Goal: Check status: Check status

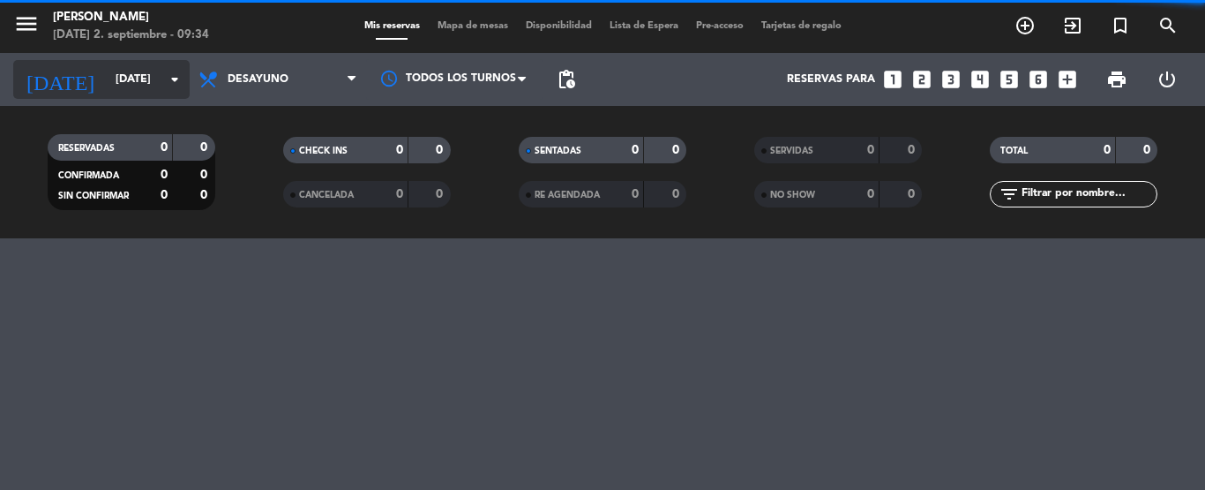
click at [148, 75] on input "[DATE]" at bounding box center [181, 79] width 149 height 30
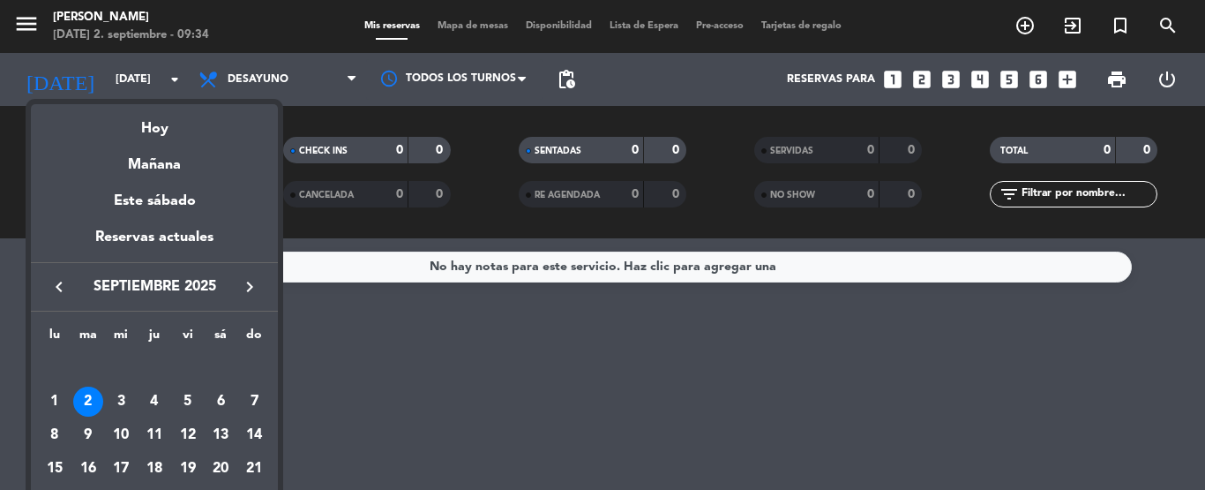
click at [57, 289] on icon "keyboard_arrow_left" at bounding box center [59, 286] width 21 height 21
click at [245, 272] on div "keyboard_arrow_left agosto 2025 keyboard_arrow_right" at bounding box center [154, 286] width 247 height 49
click at [249, 282] on icon "keyboard_arrow_right" at bounding box center [249, 286] width 21 height 21
click at [51, 277] on icon "keyboard_arrow_left" at bounding box center [59, 286] width 21 height 21
click at [359, 374] on div at bounding box center [602, 245] width 1205 height 490
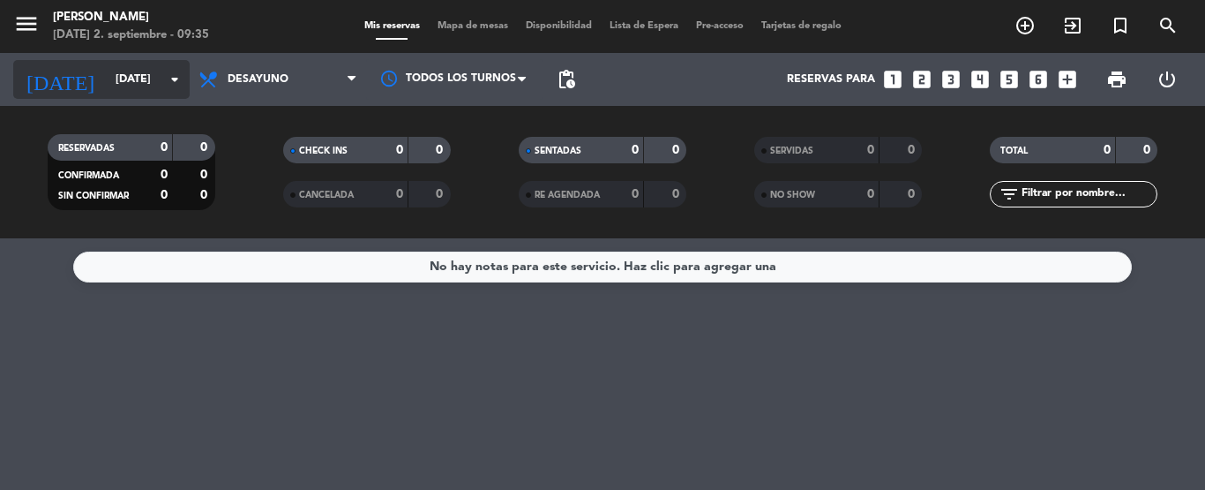
click at [160, 86] on input "[DATE]" at bounding box center [181, 79] width 149 height 30
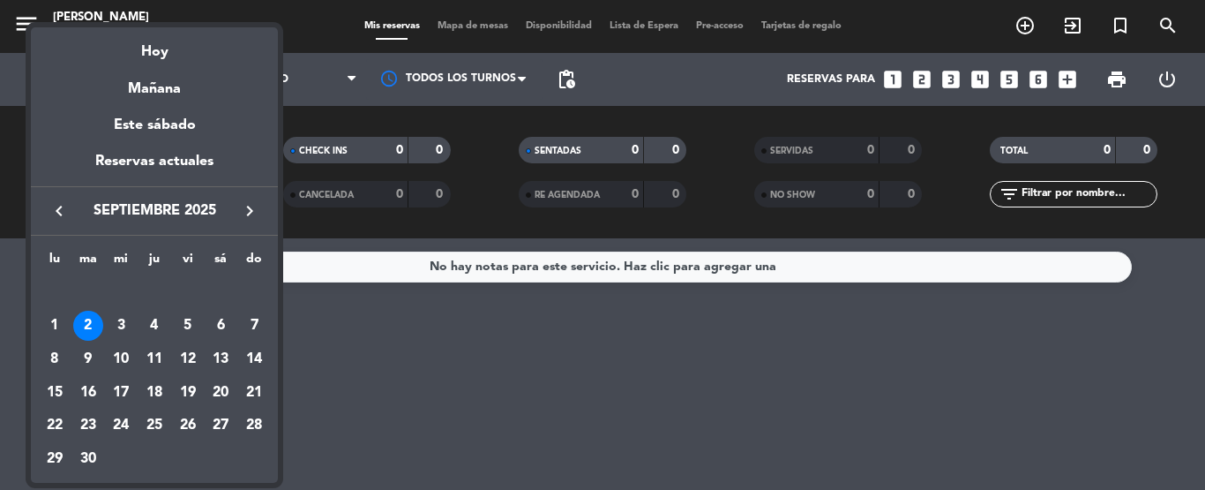
click at [57, 212] on icon "keyboard_arrow_left" at bounding box center [59, 210] width 21 height 21
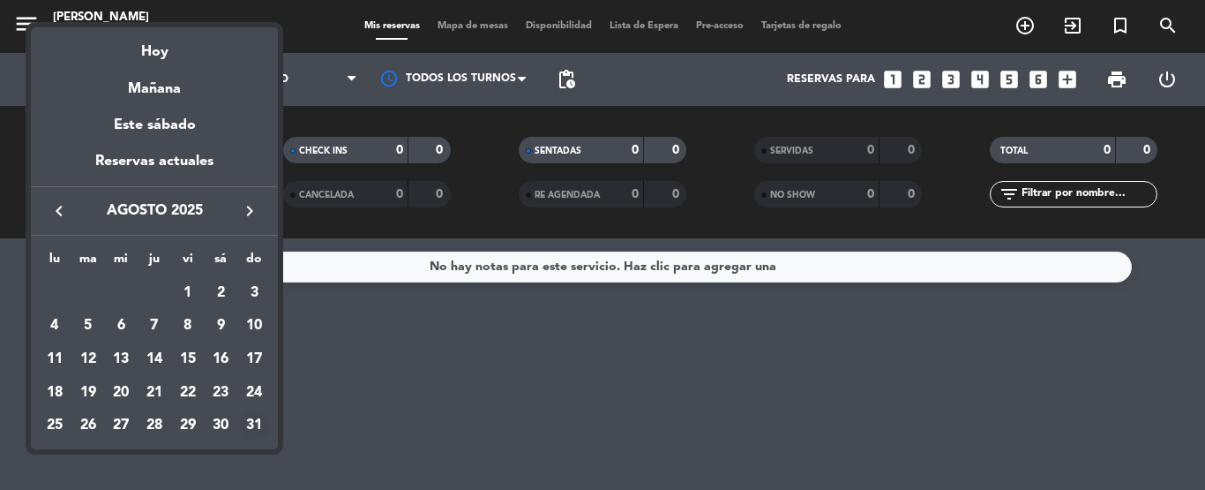
click at [252, 422] on div "31" at bounding box center [254, 426] width 30 height 30
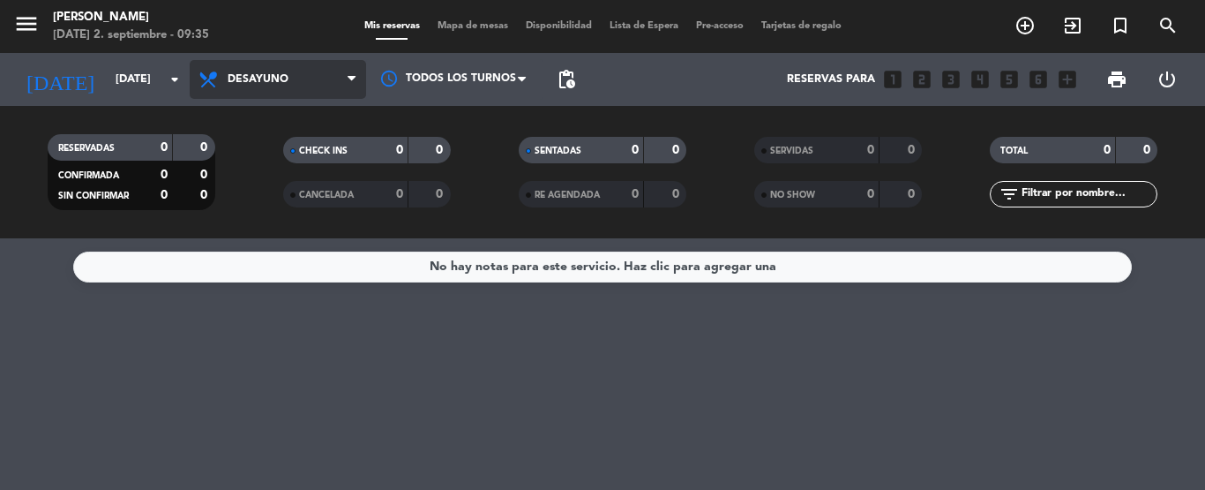
click at [342, 66] on span "Desayuno" at bounding box center [278, 79] width 176 height 39
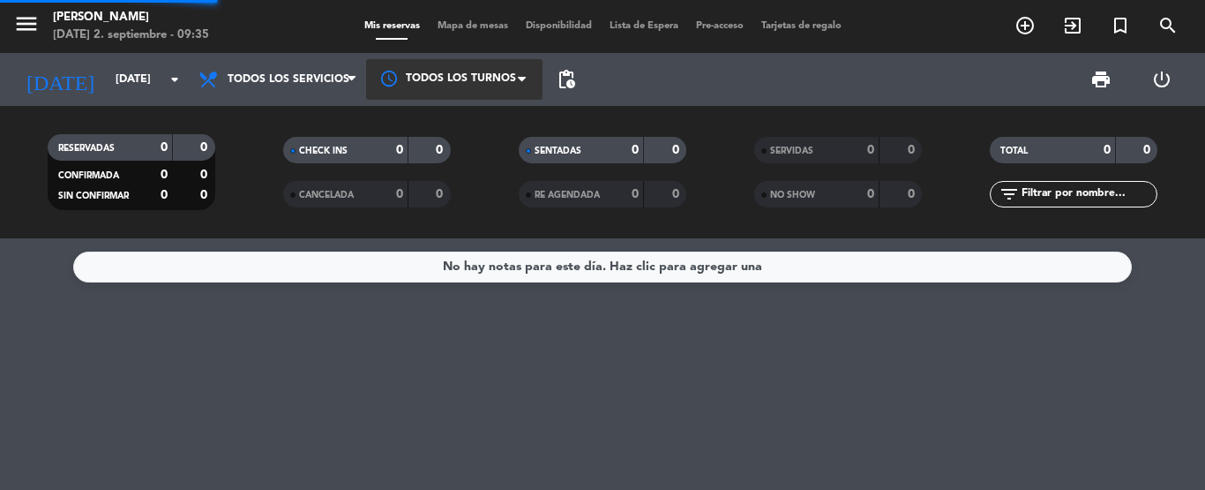
drag, startPoint x: 327, startPoint y: 107, endPoint x: 435, endPoint y: 78, distance: 111.5
click at [339, 101] on div "Todos los servicios Desayuno Brunch Almuerzo Cena Todos los servicios Todos los…" at bounding box center [278, 79] width 176 height 53
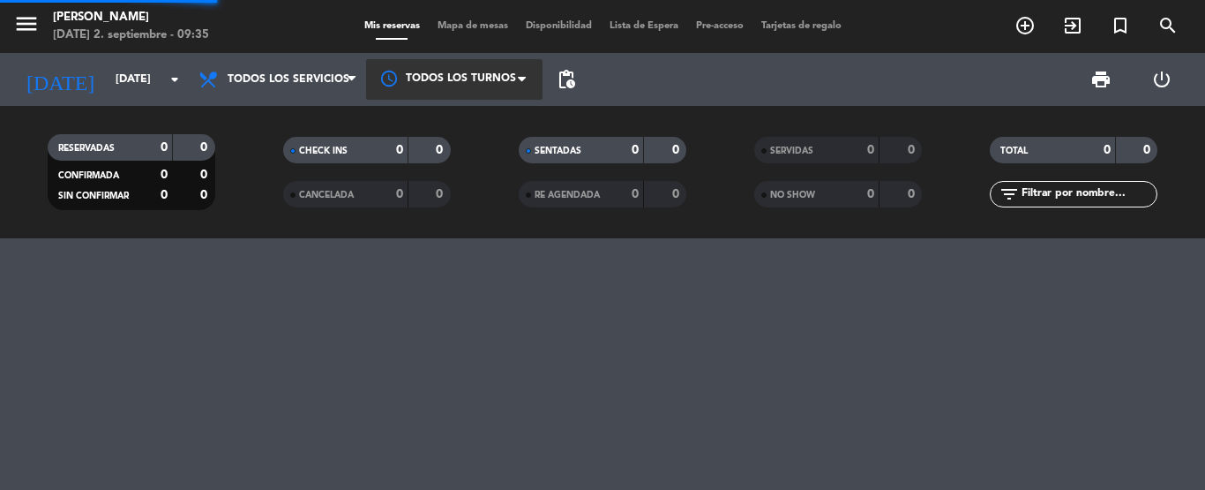
click at [454, 65] on div at bounding box center [454, 79] width 176 height 40
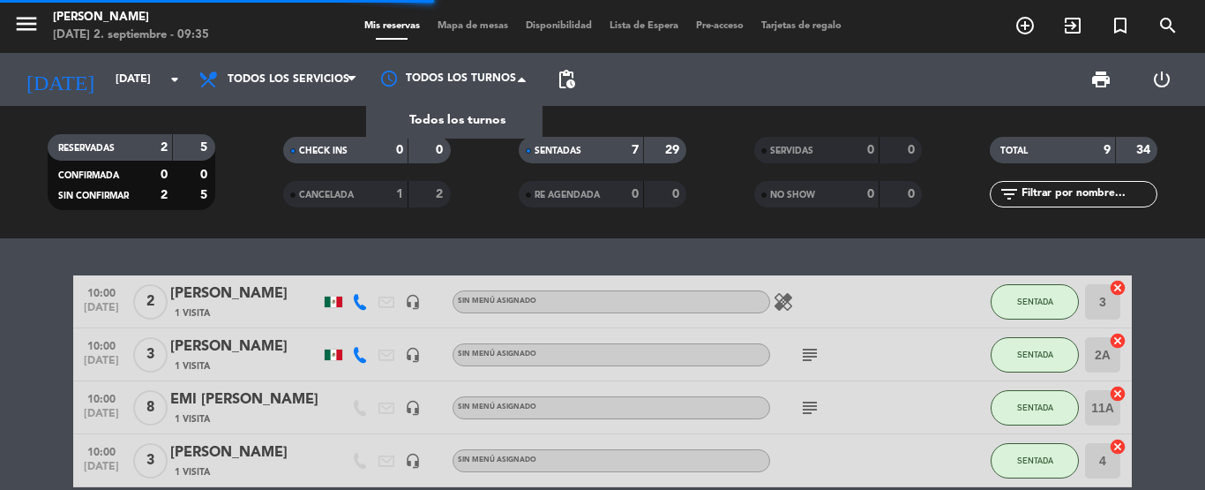
click at [448, 114] on span "Todos los turnos" at bounding box center [457, 120] width 96 height 20
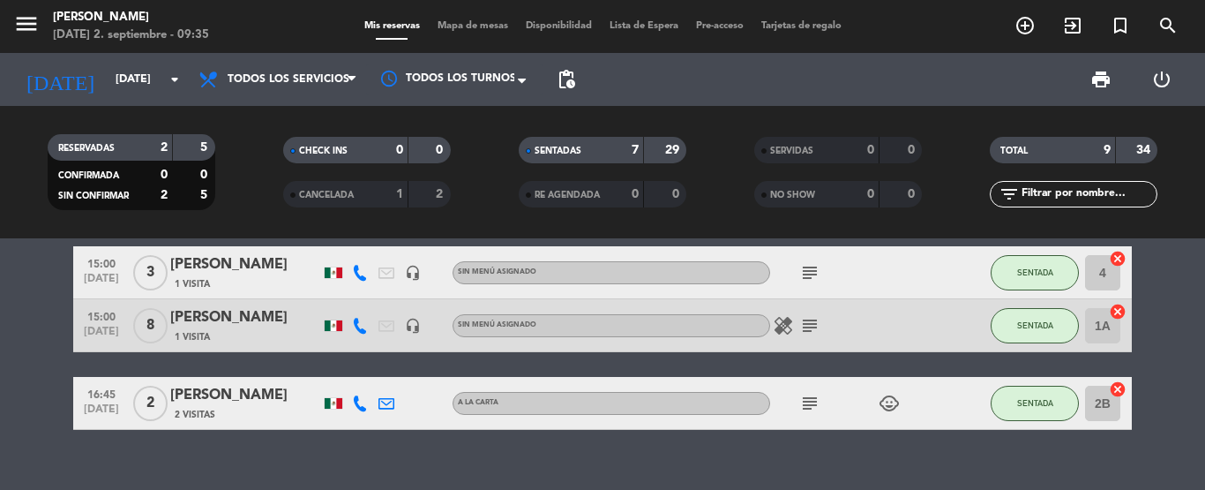
scroll to position [449, 0]
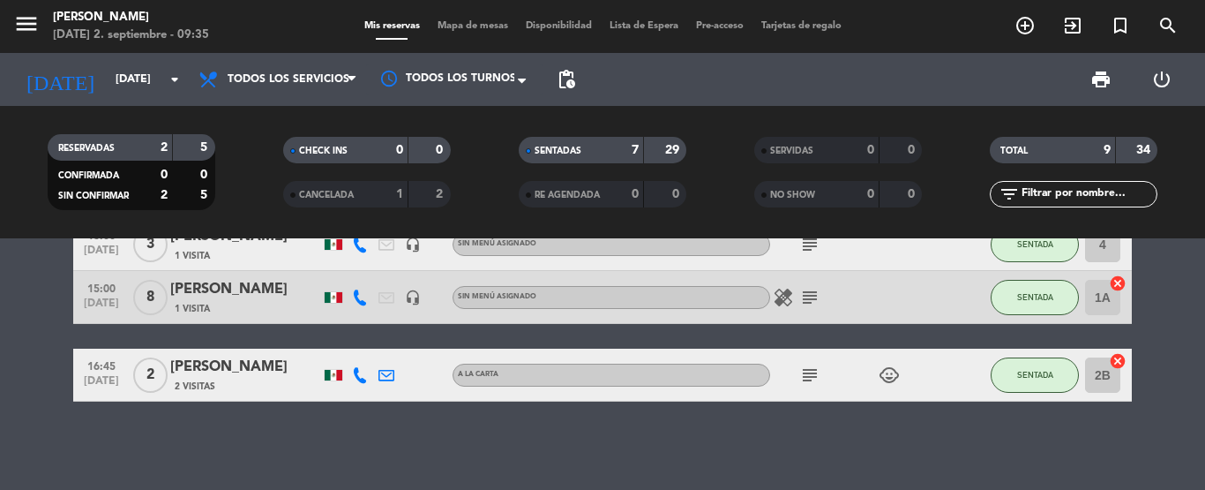
click at [811, 248] on icon "subject" at bounding box center [810, 244] width 21 height 21
click at [812, 244] on icon "subject" at bounding box center [810, 244] width 21 height 21
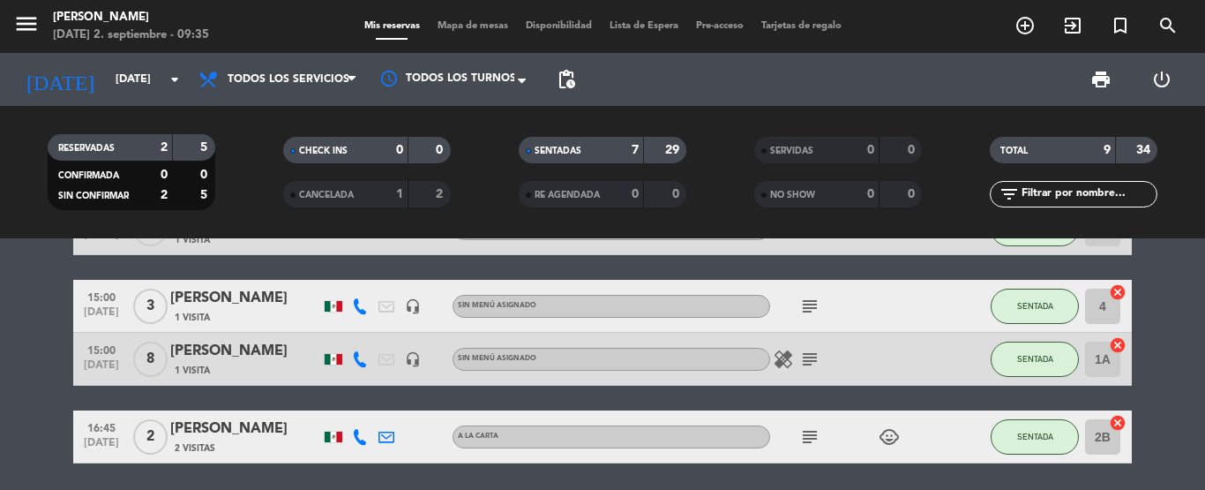
scroll to position [361, 0]
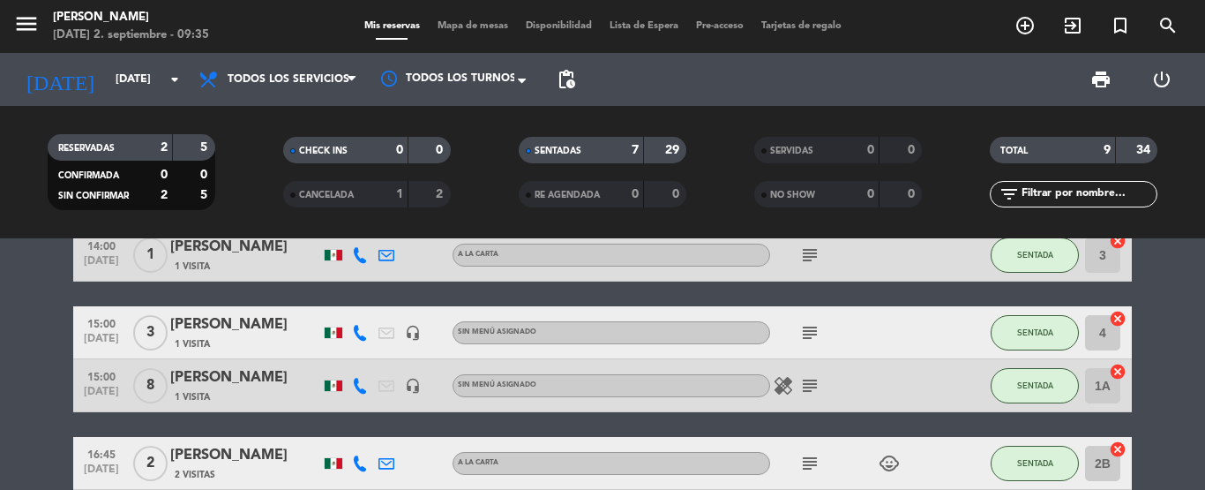
click at [808, 331] on icon "subject" at bounding box center [810, 332] width 21 height 21
click at [811, 265] on icon "subject" at bounding box center [810, 254] width 21 height 21
click at [1188, 347] on bookings-row "10:00 [DATE] 2 [PERSON_NAME] 1 Visita headset_mic Sin menú asignado healing SEN…" at bounding box center [602, 201] width 1205 height 575
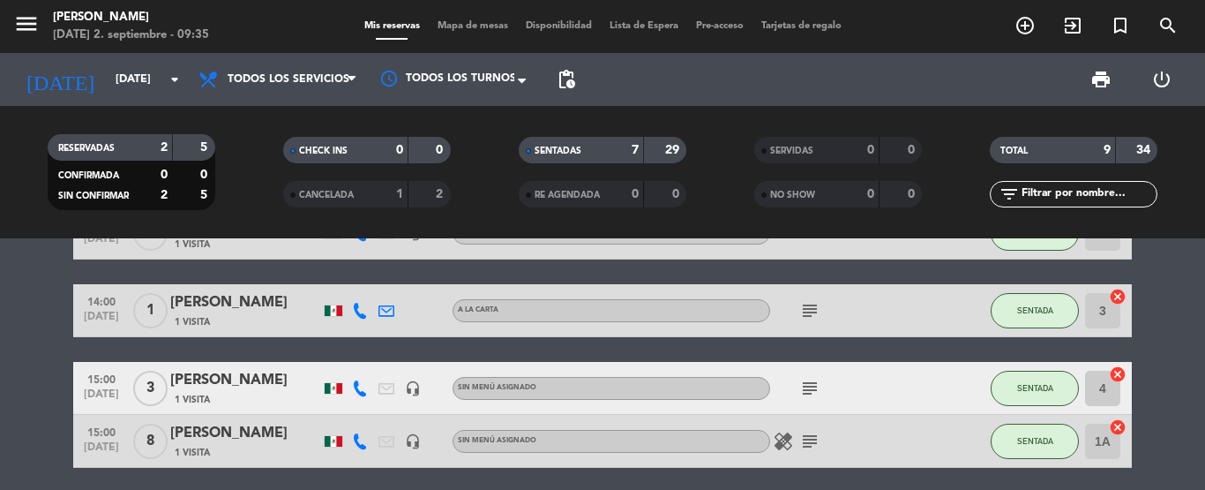
scroll to position [255, 0]
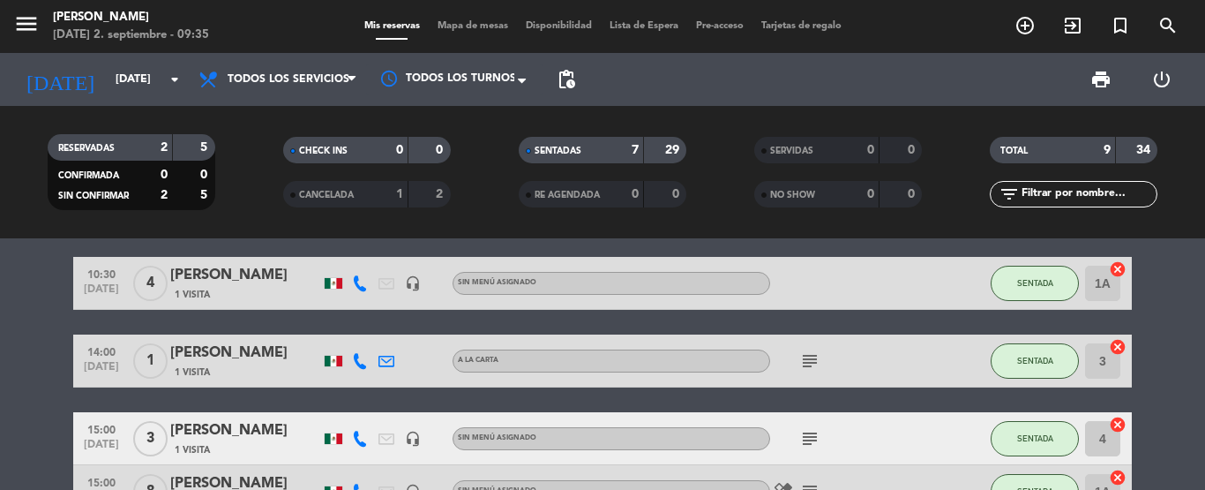
click at [814, 352] on icon "subject" at bounding box center [810, 360] width 21 height 21
click at [815, 447] on icon "subject" at bounding box center [810, 438] width 21 height 21
click at [1172, 411] on bookings-row "10:00 [DATE] 2 [PERSON_NAME] 1 Visita headset_mic Sin menú asignado healing SEN…" at bounding box center [602, 307] width 1205 height 575
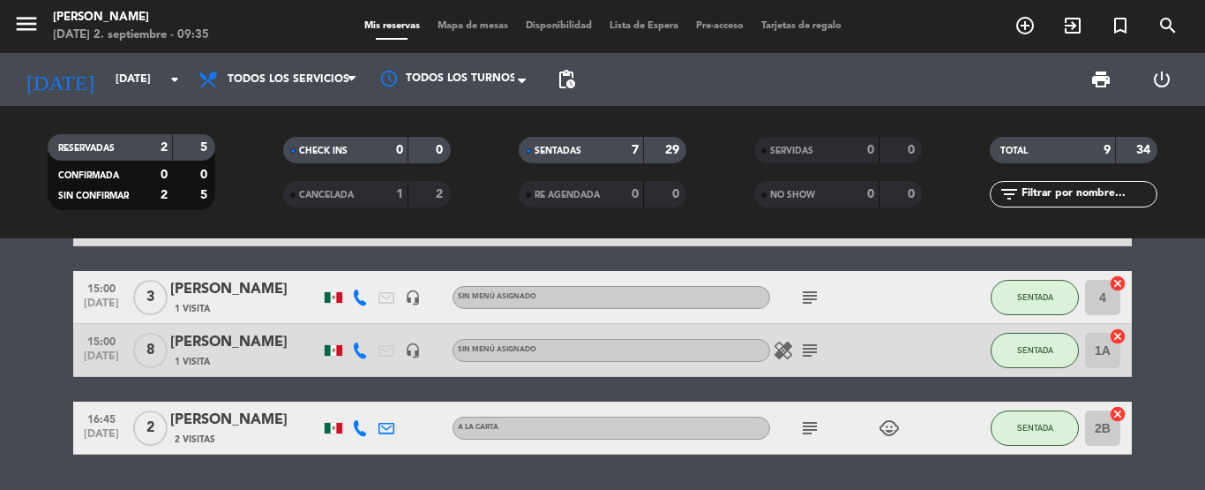
scroll to position [432, 0]
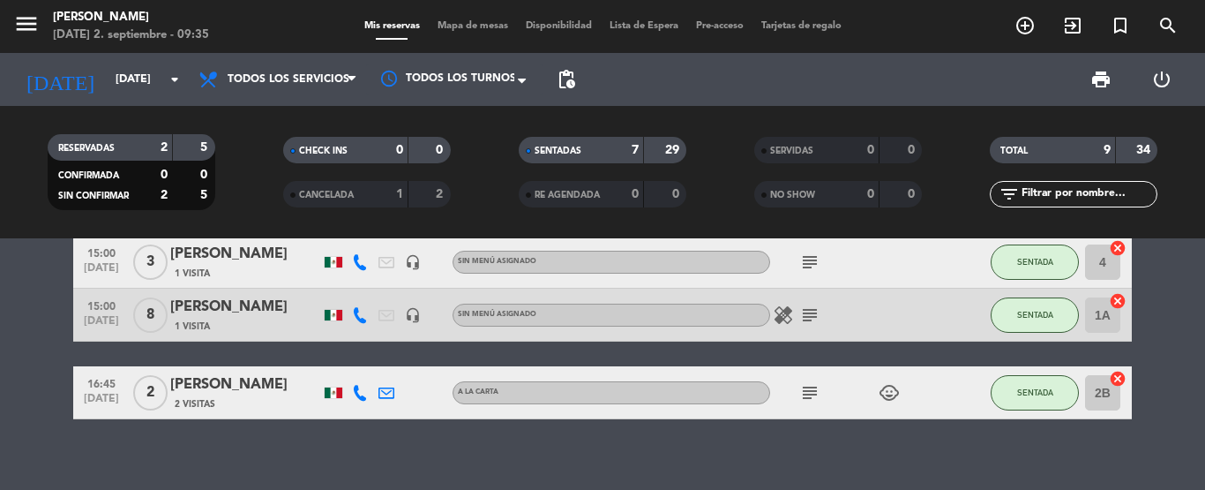
click at [808, 312] on icon "subject" at bounding box center [810, 314] width 21 height 21
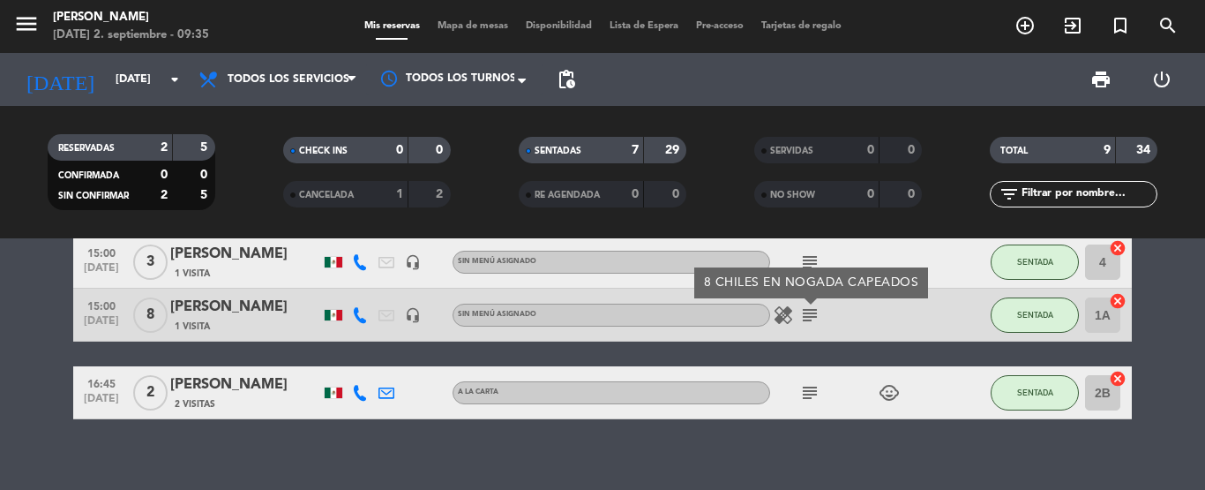
click at [813, 394] on icon "subject" at bounding box center [810, 392] width 21 height 21
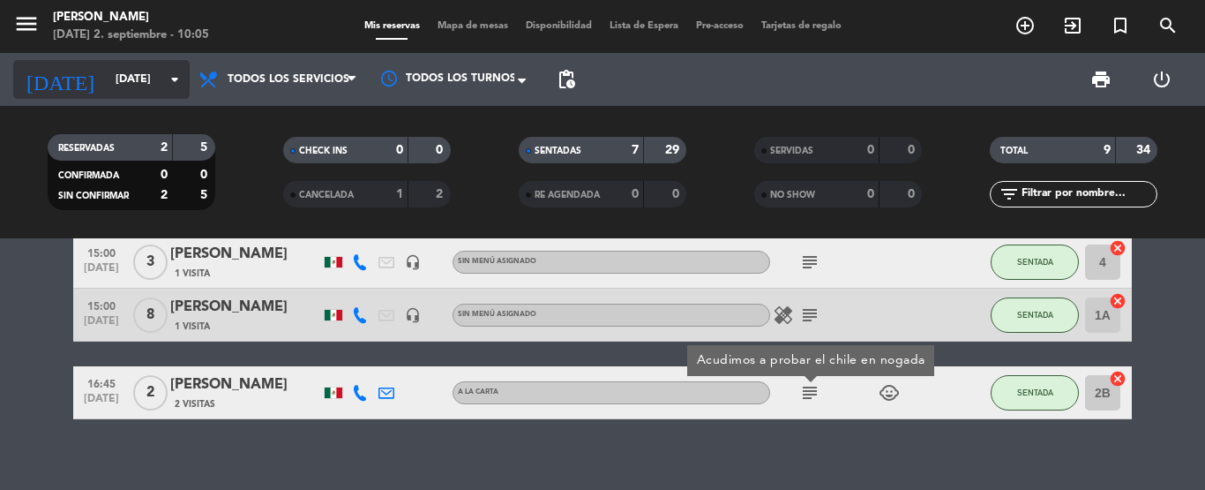
click at [146, 79] on input "[DATE]" at bounding box center [181, 79] width 149 height 30
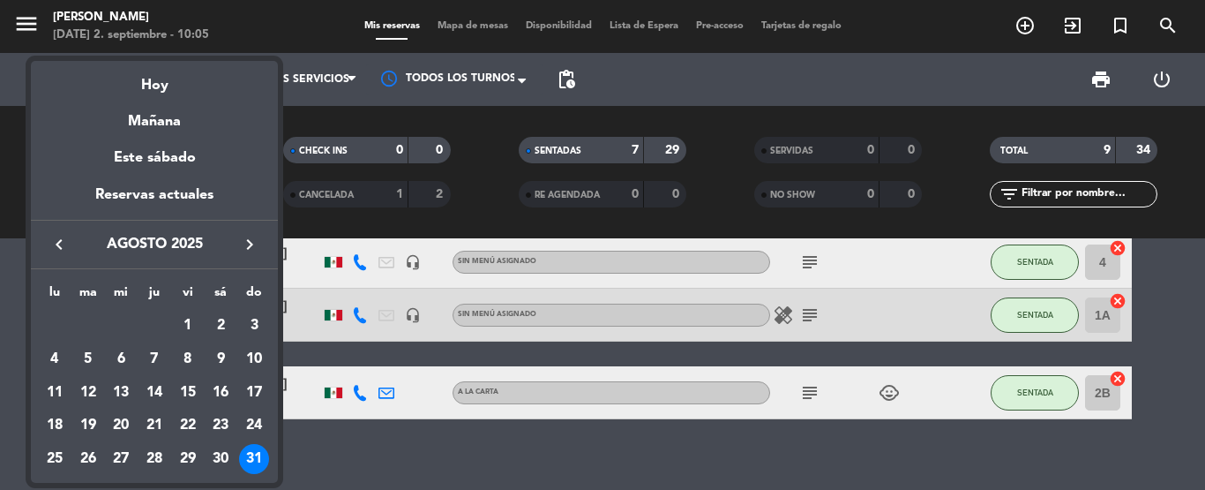
click at [254, 455] on div "31" at bounding box center [254, 459] width 30 height 30
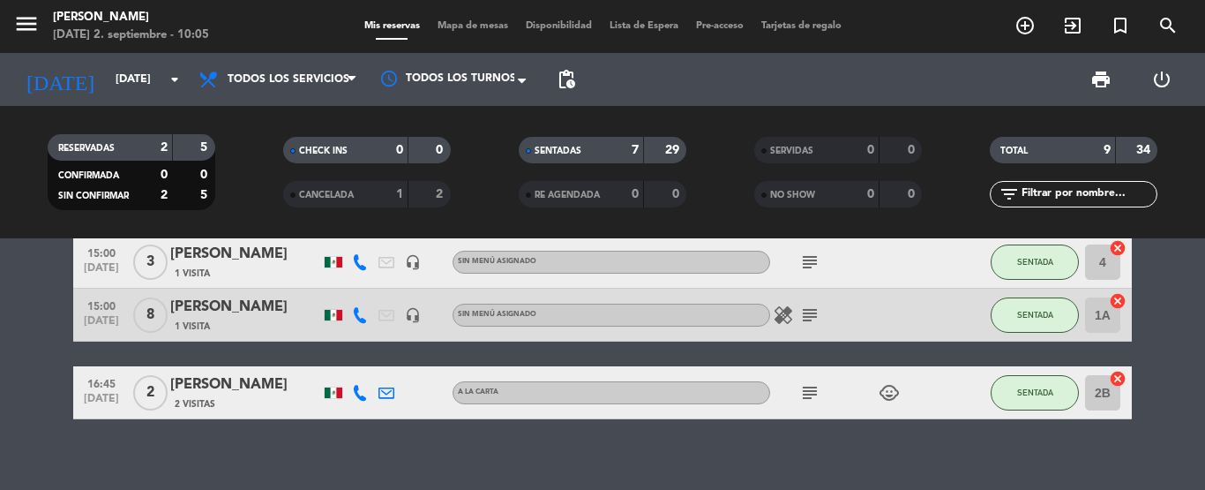
click at [1182, 341] on bookings-row "10:00 [DATE] 2 [PERSON_NAME] 1 Visita headset_mic Sin menú asignado healing SEN…" at bounding box center [602, 131] width 1205 height 575
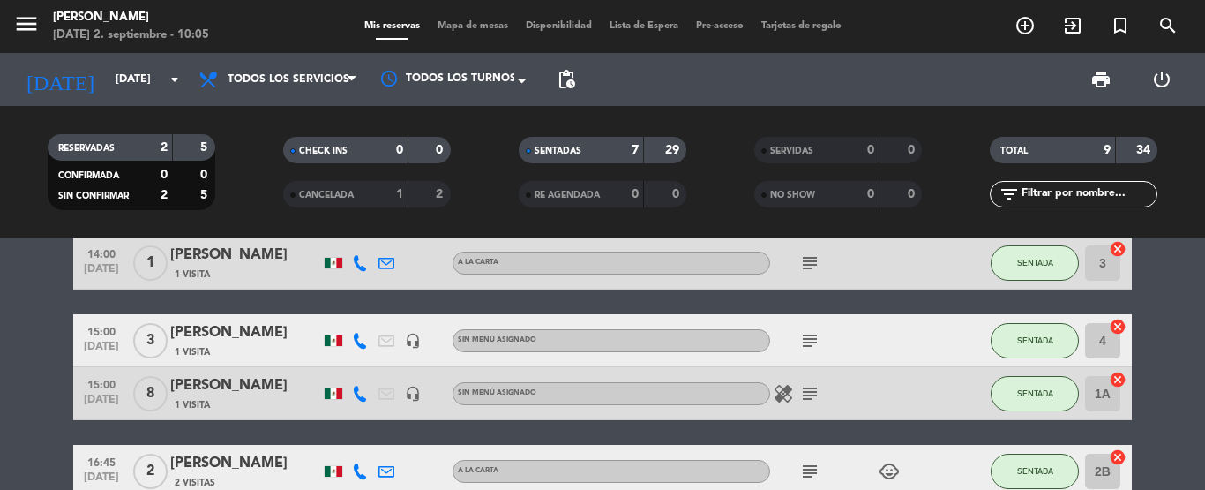
scroll to position [388, 0]
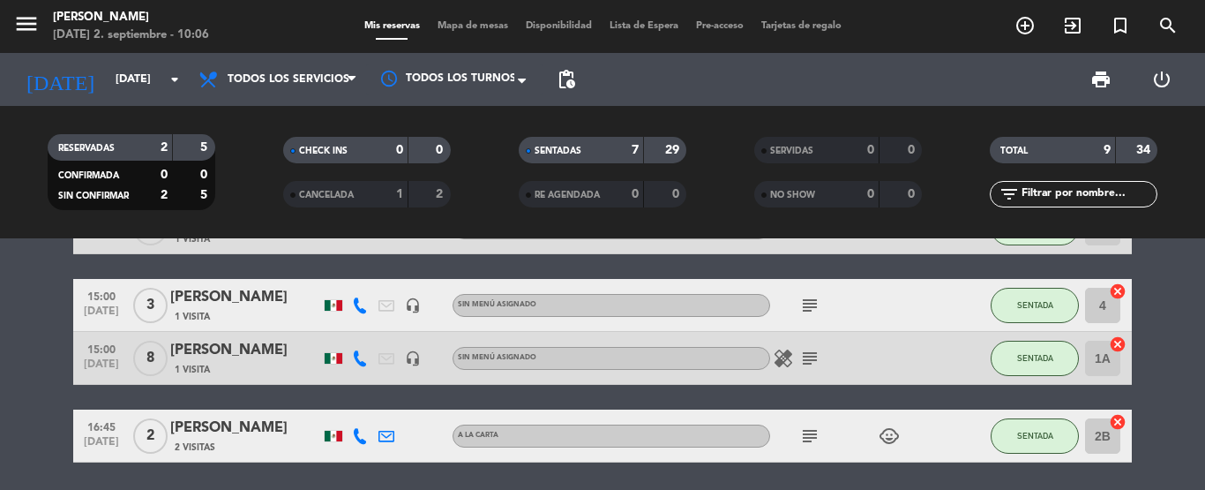
click at [1180, 331] on bookings-row "10:00 [DATE] 2 [PERSON_NAME] 1 Visita headset_mic Sin menú asignado healing SEN…" at bounding box center [602, 174] width 1205 height 575
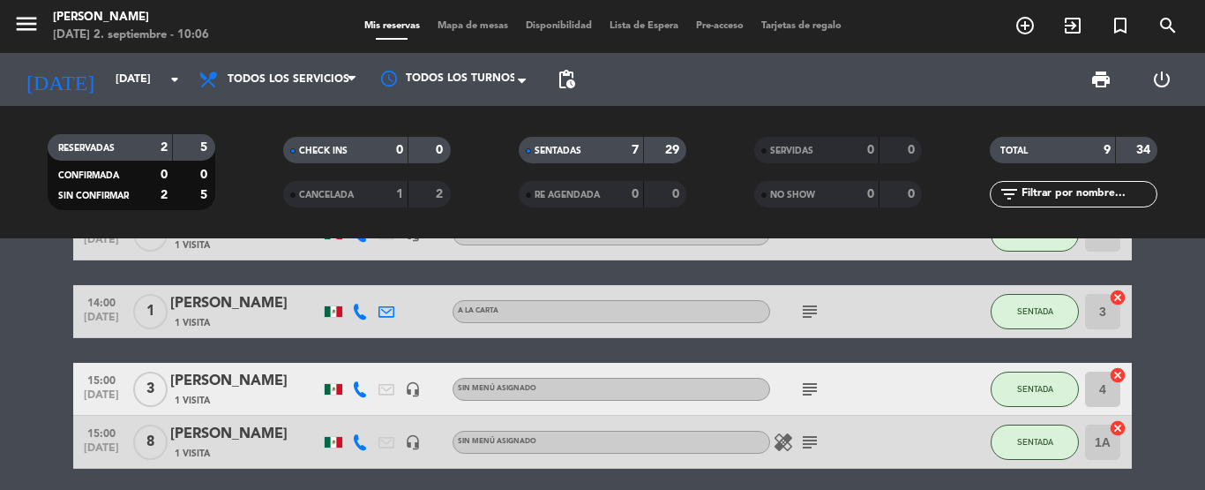
scroll to position [247, 0]
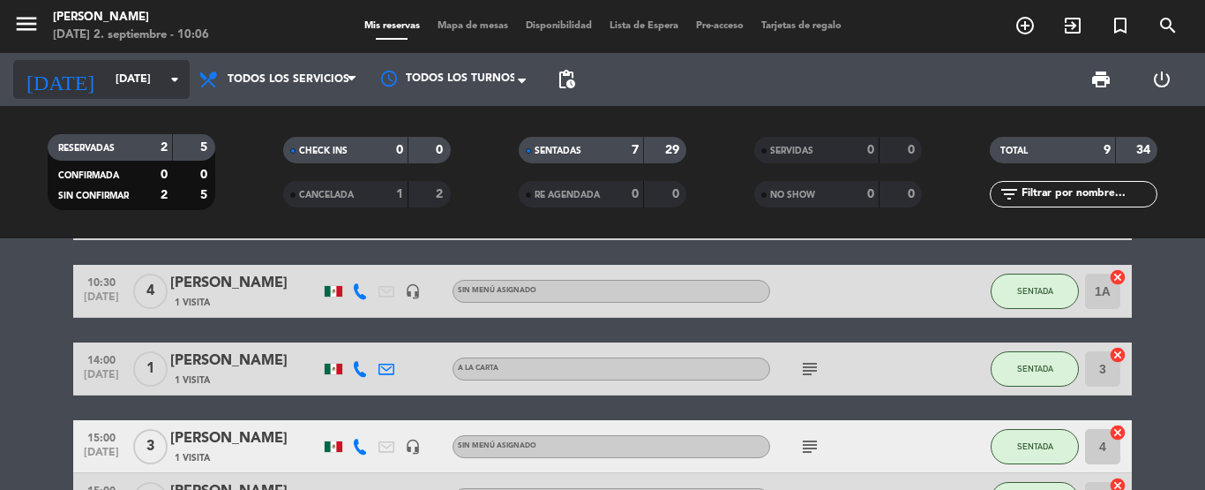
click at [184, 80] on icon "arrow_drop_down" at bounding box center [174, 79] width 21 height 21
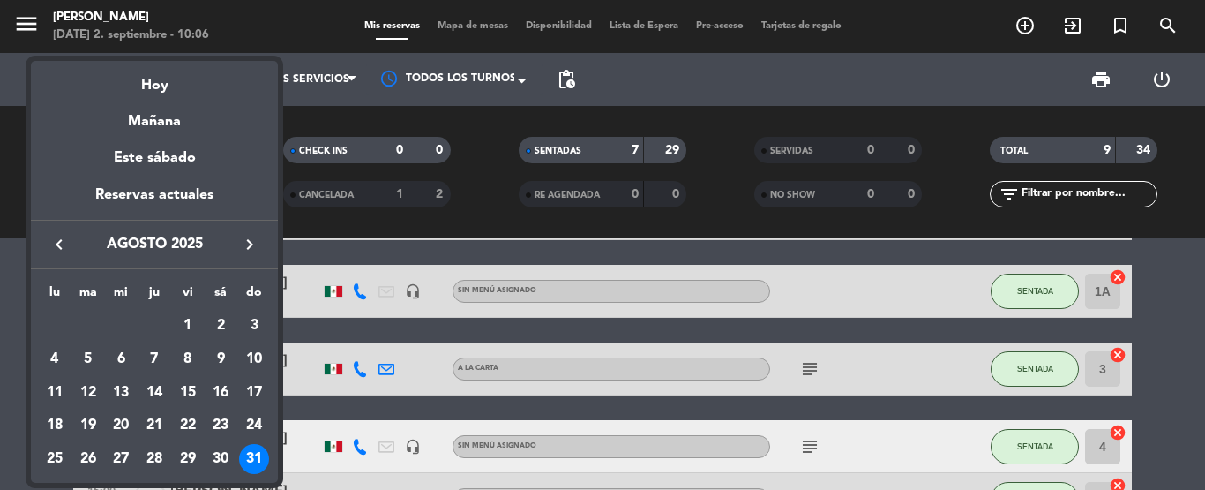
click at [249, 238] on icon "keyboard_arrow_right" at bounding box center [249, 244] width 21 height 21
click at [91, 357] on div "2" at bounding box center [88, 359] width 30 height 30
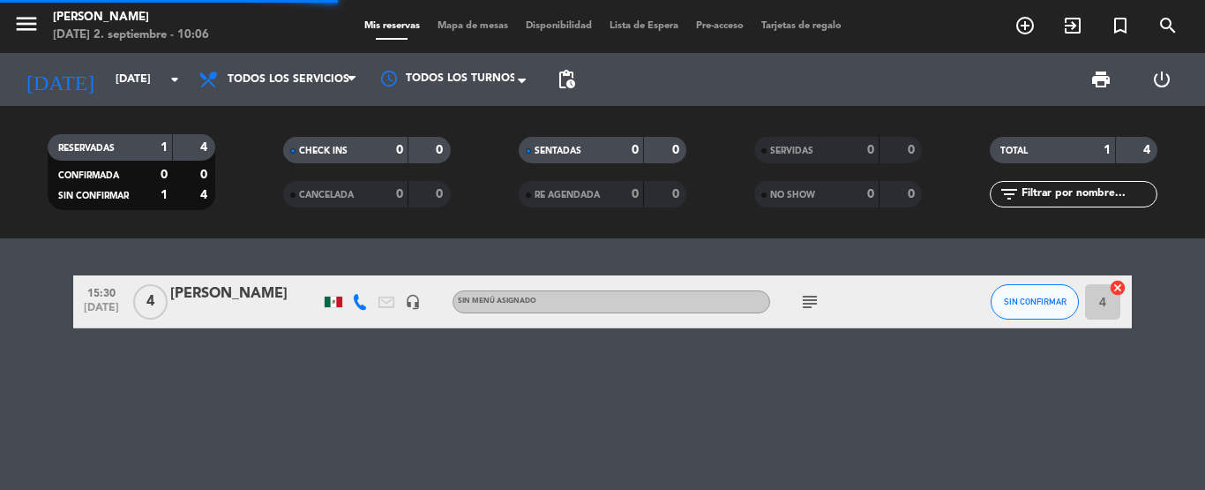
scroll to position [0, 0]
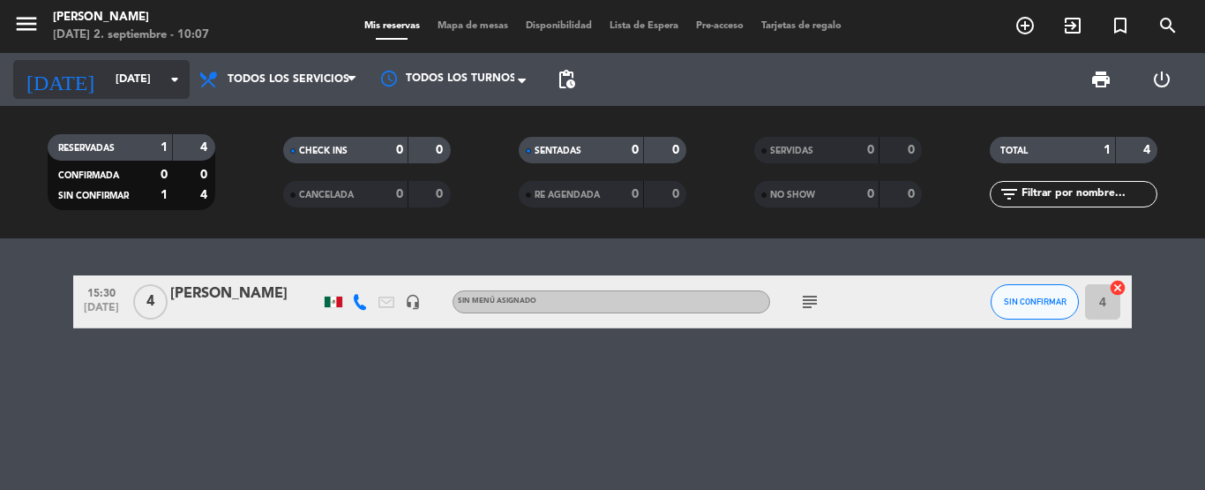
click at [107, 76] on input "[DATE]" at bounding box center [181, 79] width 149 height 30
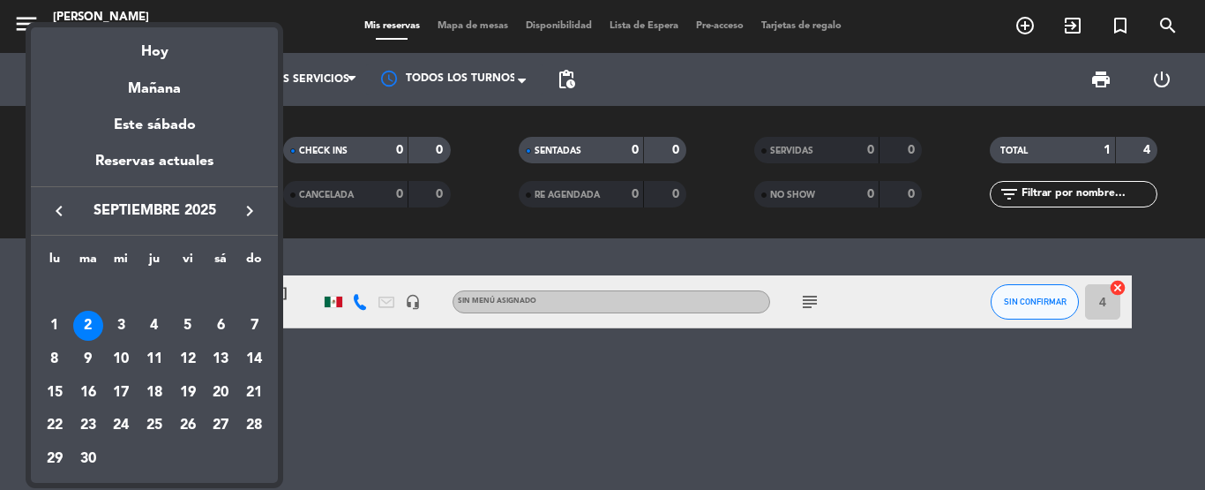
click at [54, 209] on icon "keyboard_arrow_left" at bounding box center [59, 210] width 21 height 21
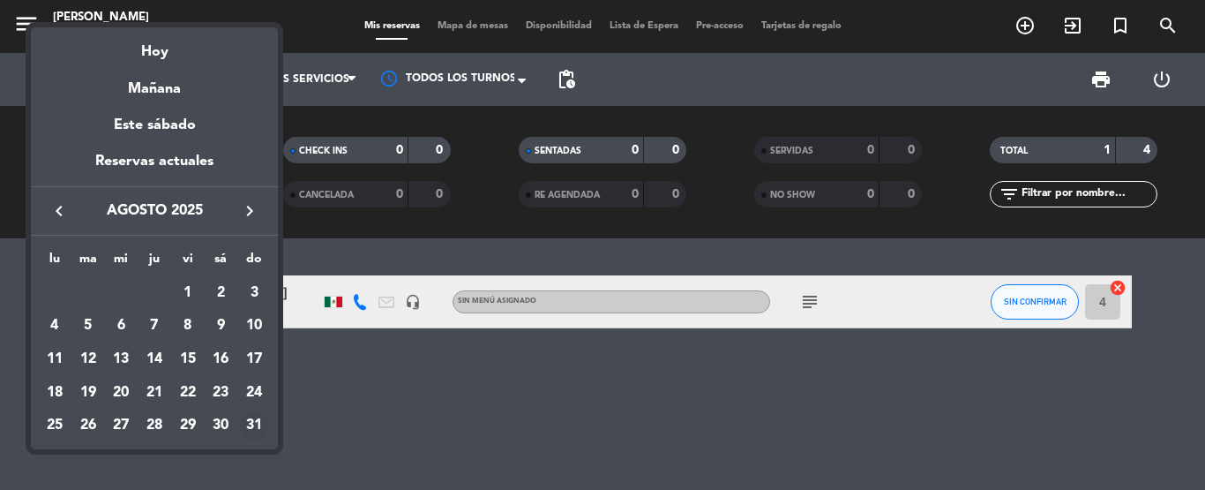
click at [256, 427] on div "31" at bounding box center [254, 426] width 30 height 30
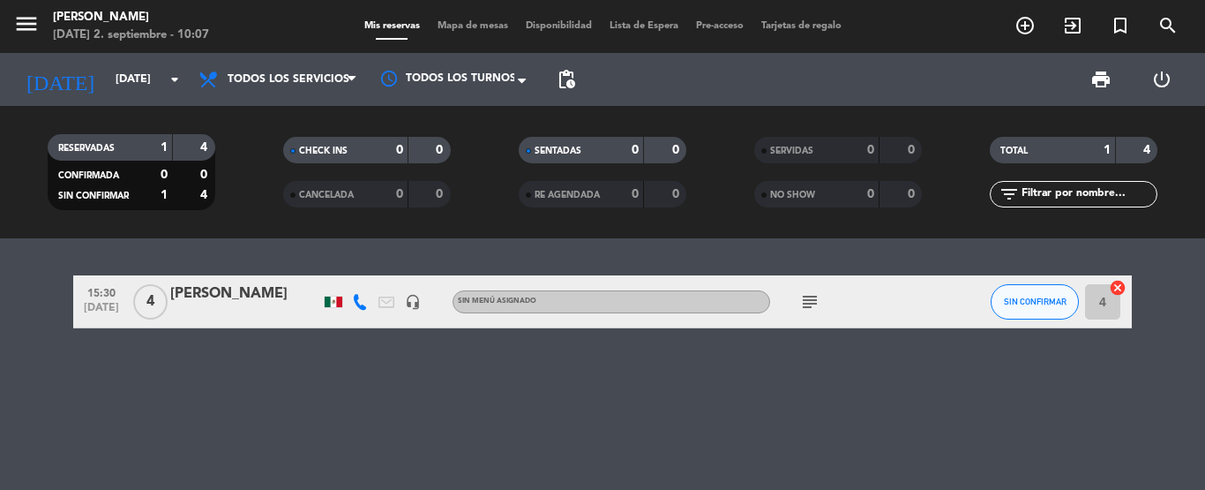
type input "[DATE]"
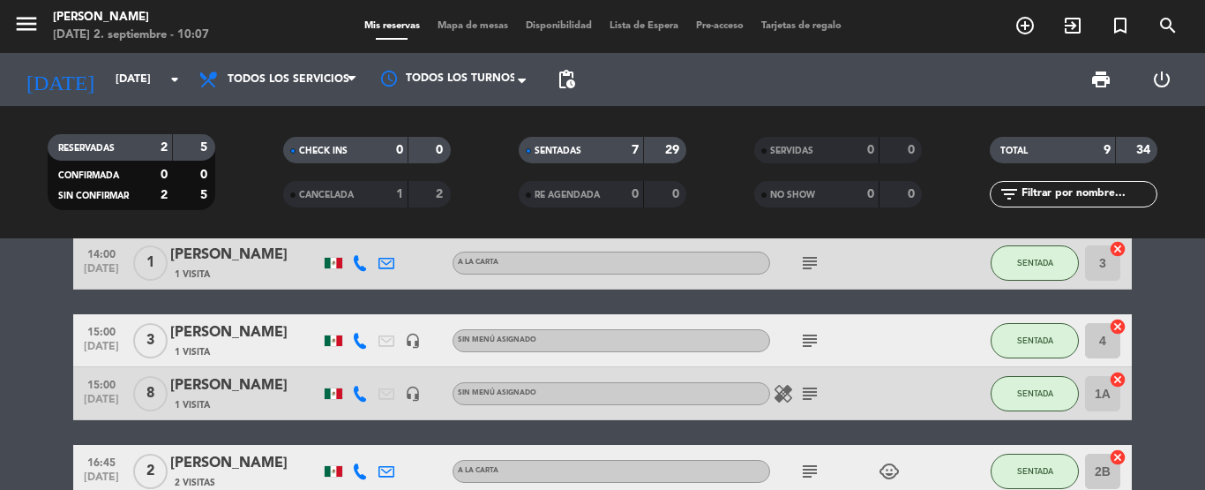
scroll to position [388, 0]
